Goal: Navigation & Orientation: Find specific page/section

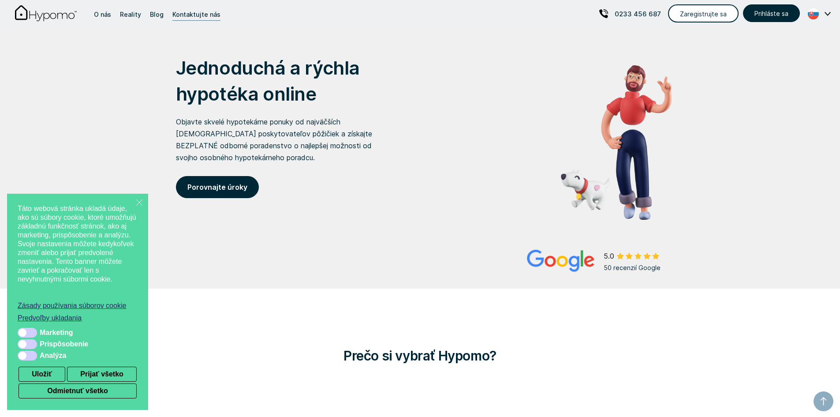
click at [201, 22] on link "Kontaktujte nás" at bounding box center [196, 13] width 52 height 26
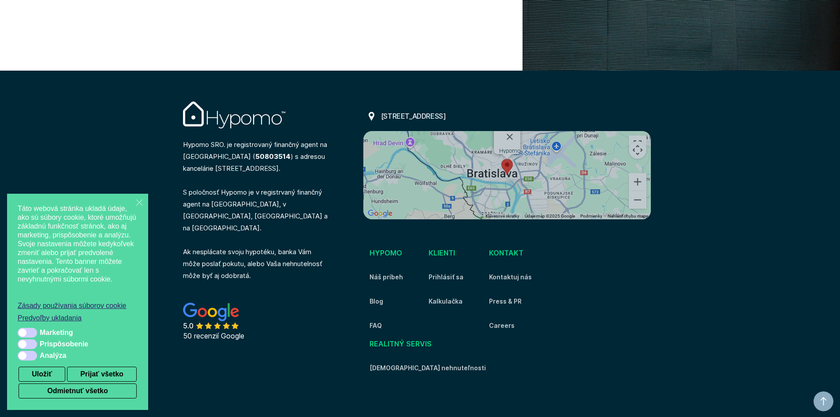
scroll to position [3284, 0]
drag, startPoint x: 282, startPoint y: 197, endPoint x: 298, endPoint y: 208, distance: 19.0
click at [298, 208] on p "Hypomo SRO. je registrovaný finančný agent na [GEOGRAPHIC_DATA] ( 50803514 ) s …" at bounding box center [256, 208] width 147 height 146
click at [296, 210] on p "Hypomo SRO. je registrovaný finančný agent na [GEOGRAPHIC_DATA] ( 50803514 ) s …" at bounding box center [256, 208] width 147 height 146
drag, startPoint x: 206, startPoint y: 230, endPoint x: 304, endPoint y: 242, distance: 97.8
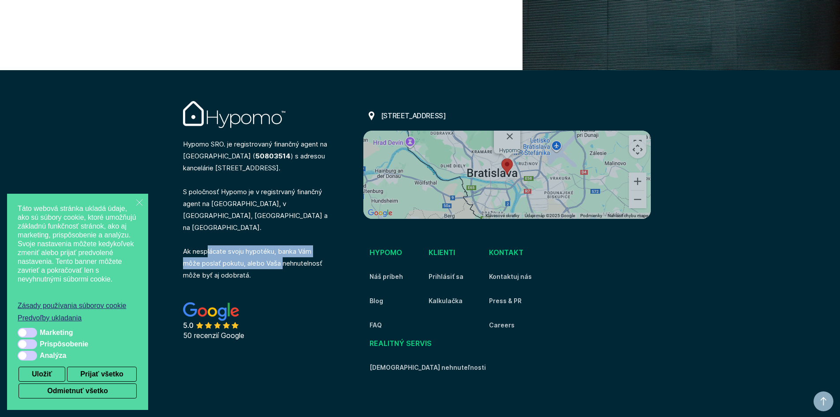
click at [293, 241] on p "Hypomo SRO. je registrovaný finančný agent na [GEOGRAPHIC_DATA] ( 50803514 ) s …" at bounding box center [256, 208] width 147 height 146
click at [304, 240] on p "Hypomo SRO. je registrovaný finančný agent na [GEOGRAPHIC_DATA] ( 50803514 ) s …" at bounding box center [256, 208] width 147 height 146
click at [299, 252] on p "Hypomo SRO. je registrovaný finančný agent na [GEOGRAPHIC_DATA] ( 50803514 ) s …" at bounding box center [256, 208] width 147 height 146
click at [287, 244] on p "Hypomo SRO. je registrovaný finančný agent na [GEOGRAPHIC_DATA] ( 50803514 ) s …" at bounding box center [256, 208] width 147 height 146
click at [271, 247] on p "Hypomo SRO. je registrovaný finančný agent na [GEOGRAPHIC_DATA] ( 50803514 ) s …" at bounding box center [256, 208] width 147 height 146
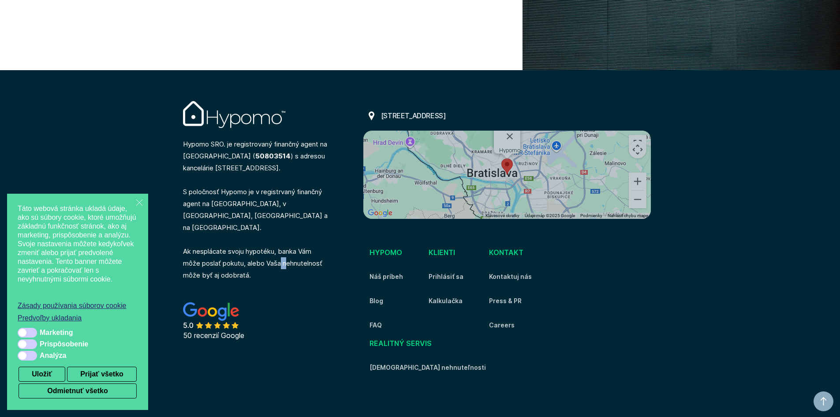
click at [271, 247] on p "Hypomo SRO. je registrovaný finančný agent na [GEOGRAPHIC_DATA] ( 50803514 ) s …" at bounding box center [256, 208] width 147 height 146
drag, startPoint x: 253, startPoint y: 241, endPoint x: 288, endPoint y: 254, distance: 37.0
click at [288, 254] on p "Hypomo SRO. je registrovaný finančný agent na [GEOGRAPHIC_DATA] ( 50803514 ) s …" at bounding box center [256, 208] width 147 height 146
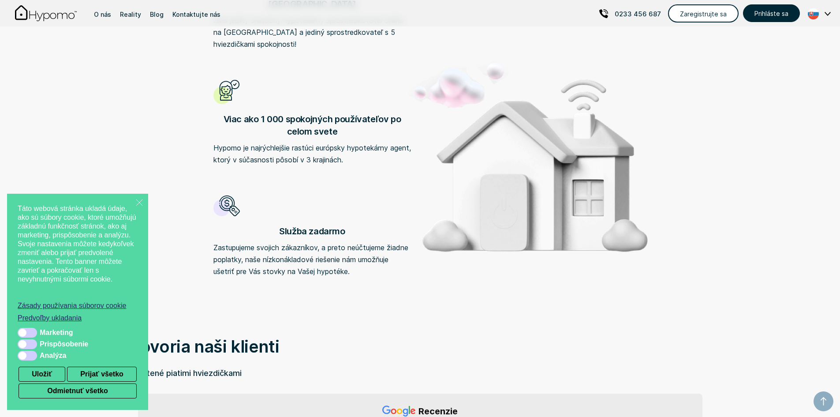
scroll to position [0, 0]
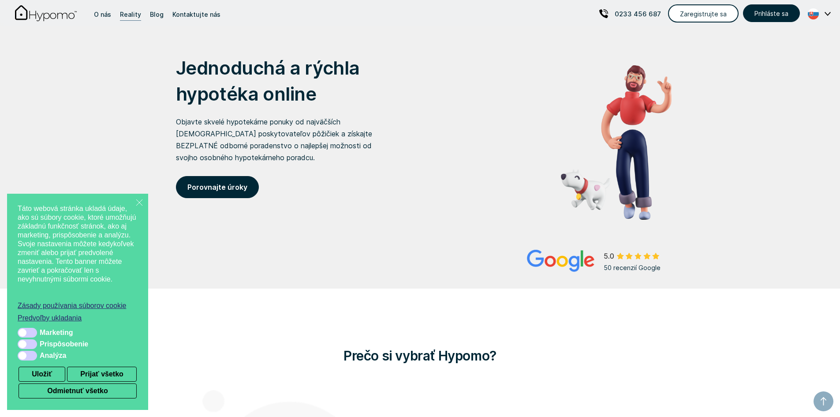
click at [127, 13] on div "Reality" at bounding box center [130, 14] width 21 height 12
